Goal: Information Seeking & Learning: Learn about a topic

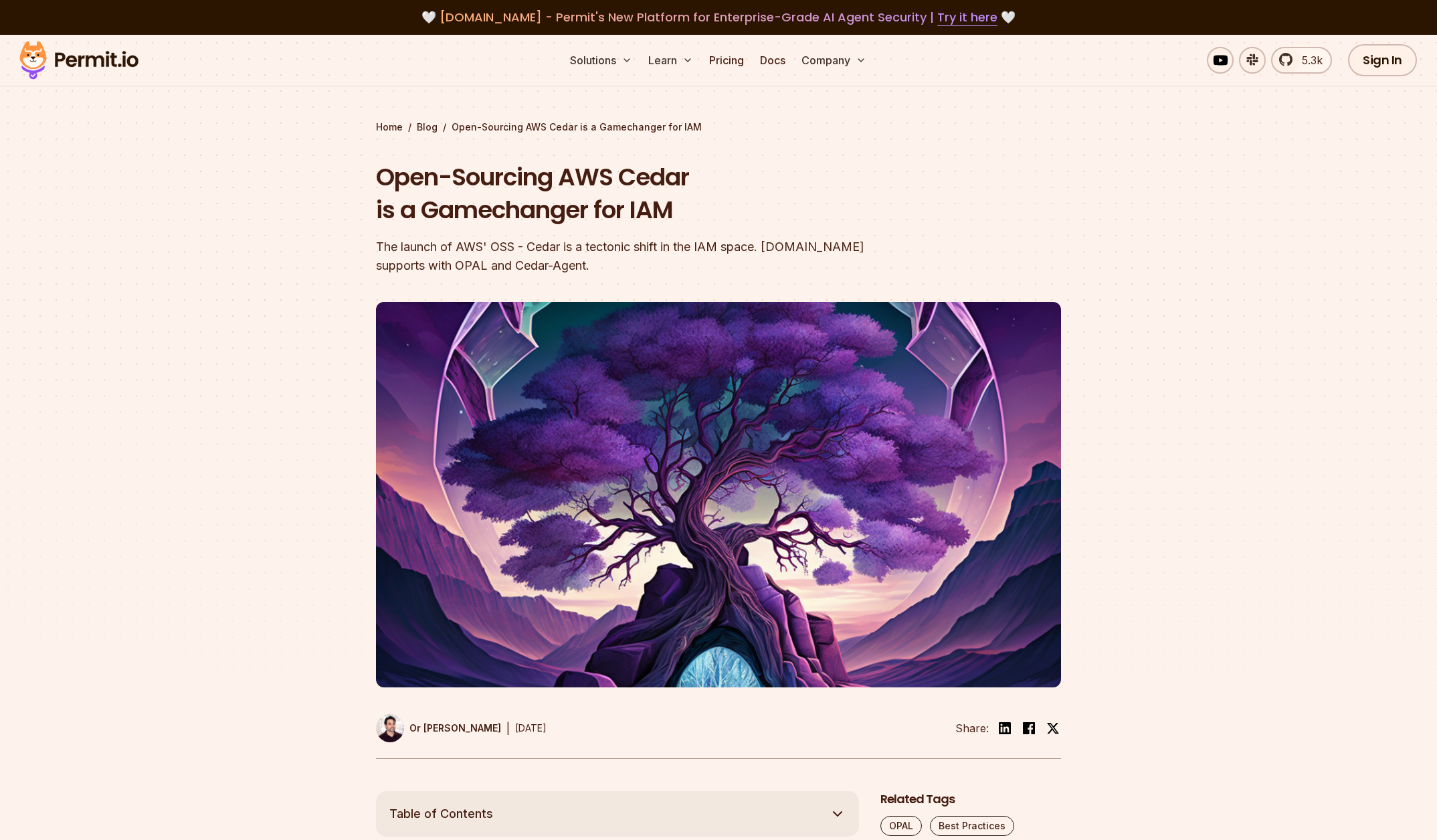
click at [114, 62] on img at bounding box center [79, 60] width 132 height 46
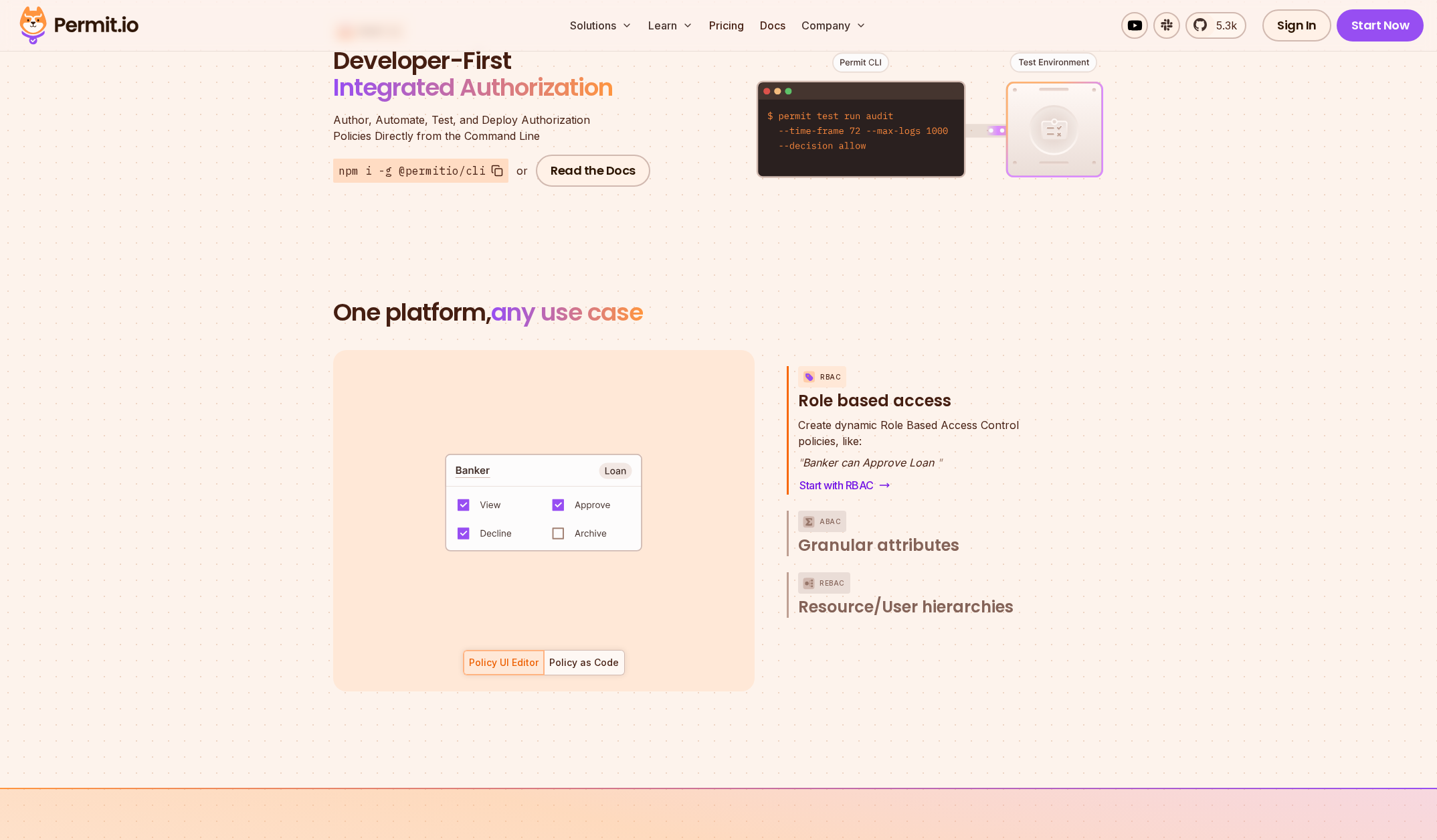
scroll to position [1729, 0]
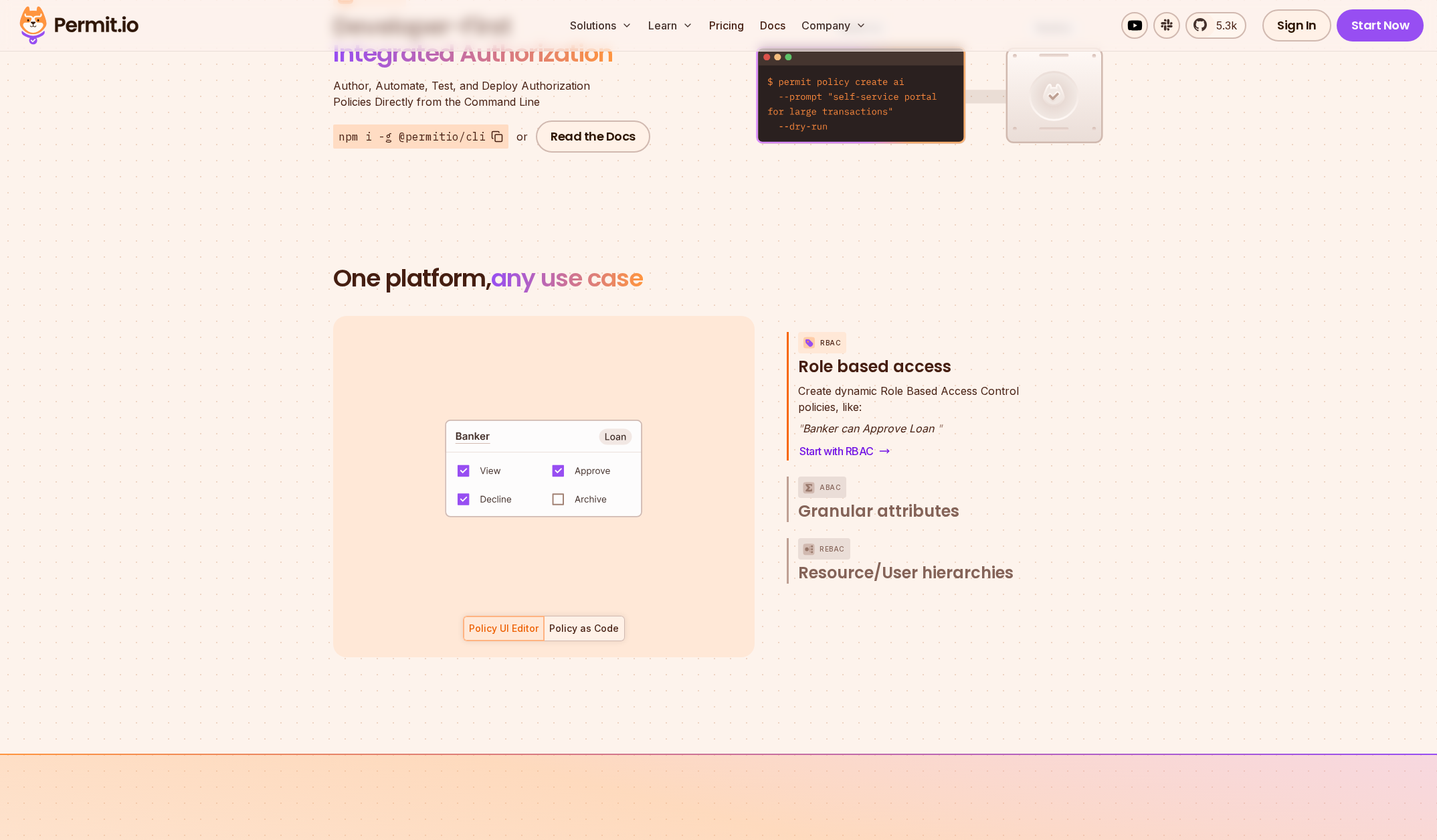
click at [603, 622] on div "Policy as Code" at bounding box center [584, 629] width 70 height 13
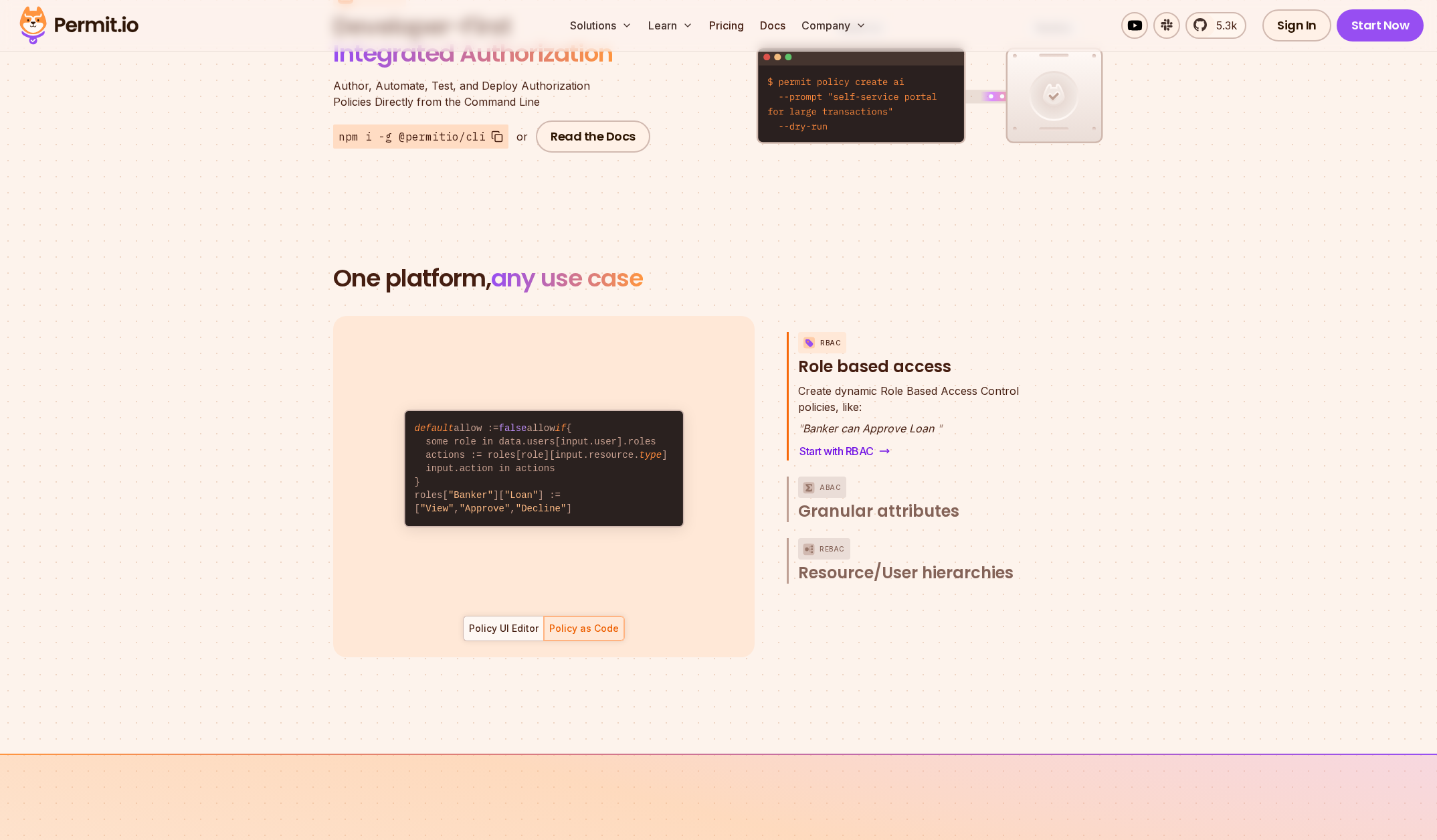
click at [505, 625] on div "default allow := false allow if { some role in data.users[input.user].roles act…" at bounding box center [544, 486] width 421 height 341
click at [509, 622] on div "Policy UI Editor" at bounding box center [504, 629] width 70 height 13
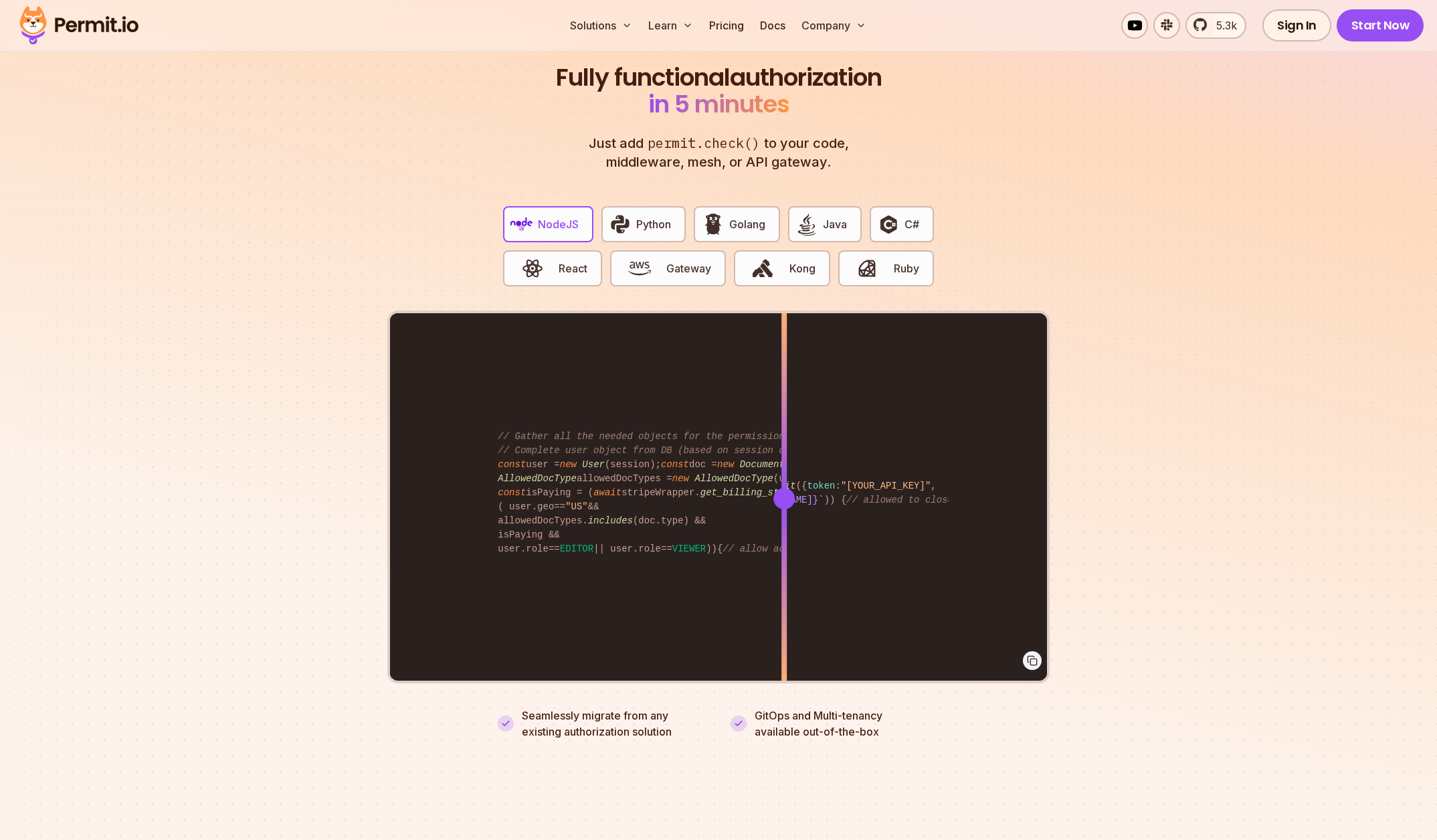
scroll to position [2523, 0]
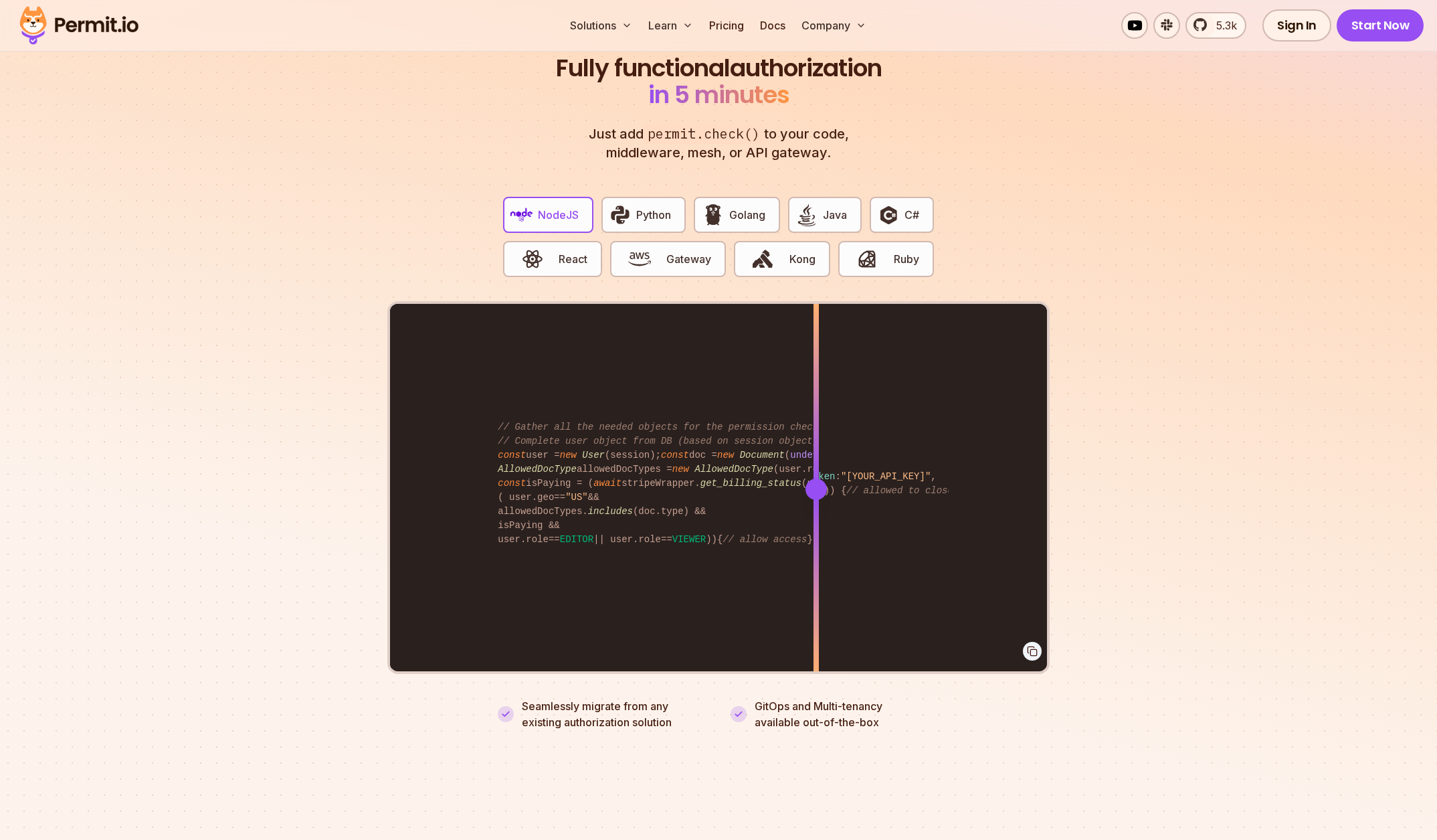
drag, startPoint x: 788, startPoint y: 473, endPoint x: 816, endPoint y: 435, distance: 47.2
click at [816, 435] on div at bounding box center [816, 489] width 5 height 370
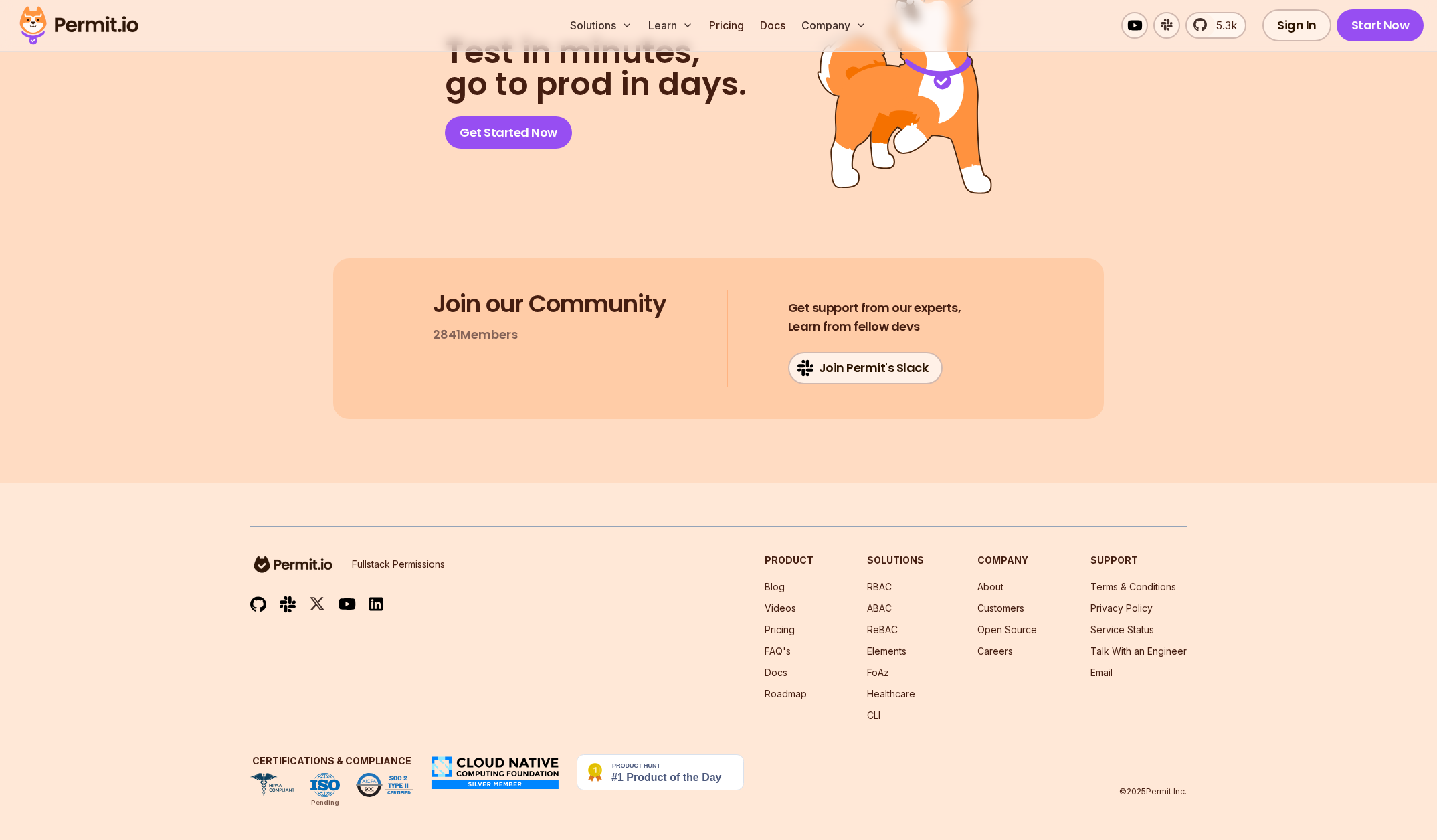
scroll to position [6936, 0]
click at [884, 603] on link "ABAC" at bounding box center [879, 608] width 25 height 12
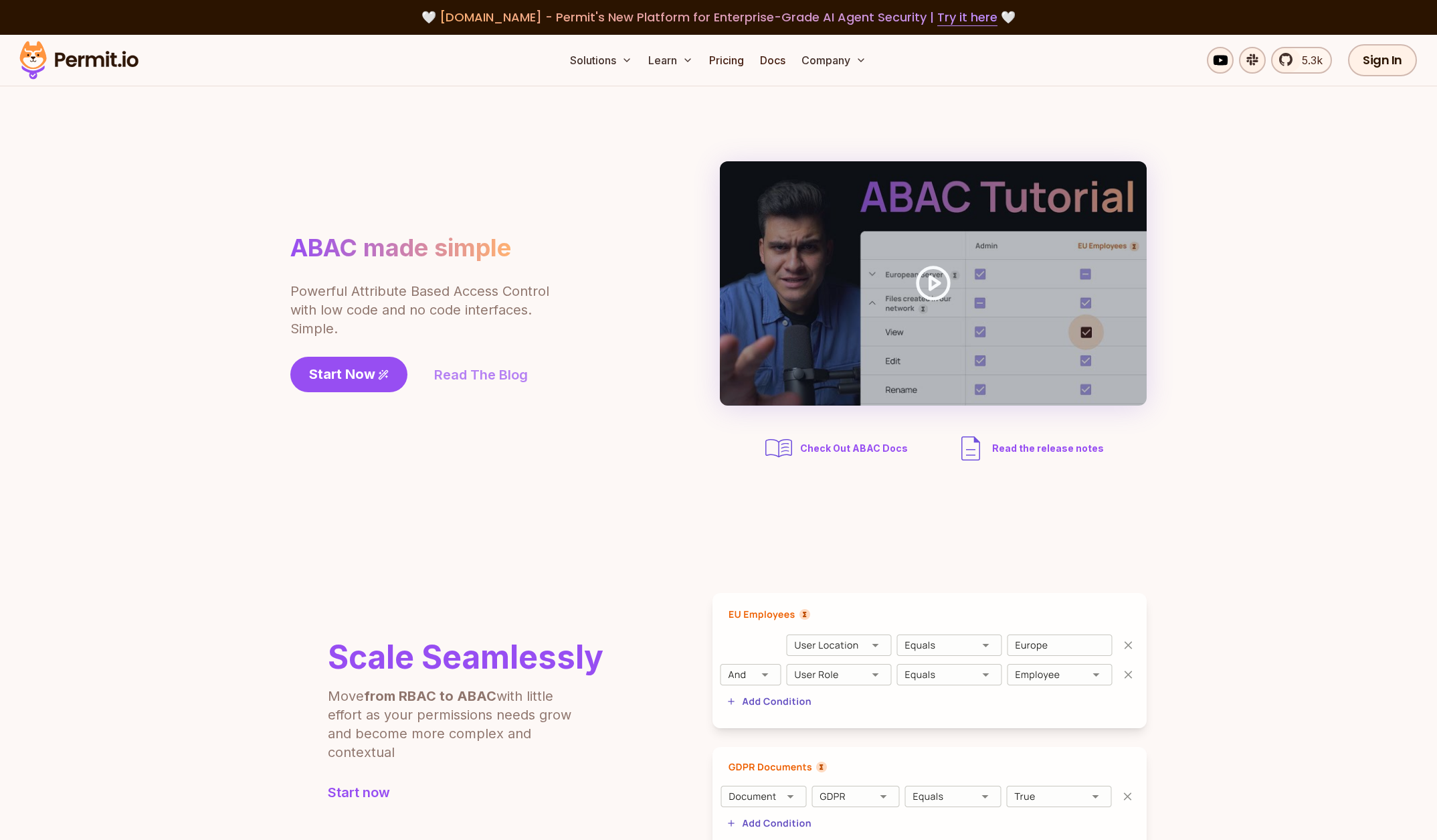
click at [497, 371] on link "Read The Blog" at bounding box center [481, 375] width 94 height 19
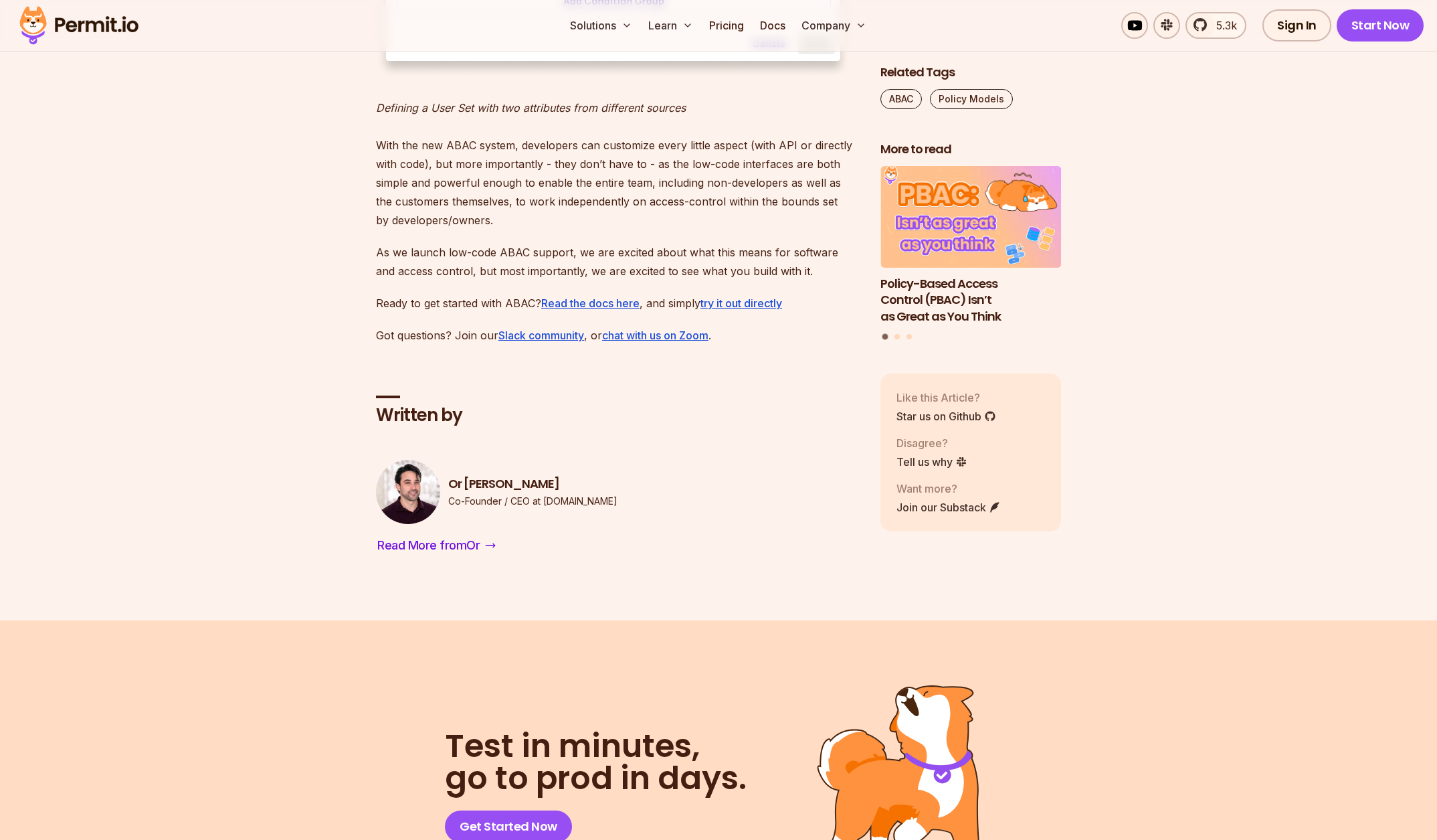
scroll to position [2284, 0]
